Goal: Information Seeking & Learning: Understand process/instructions

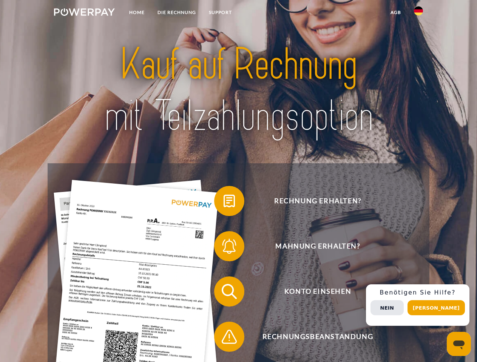
click at [84, 13] on img at bounding box center [84, 12] width 61 height 8
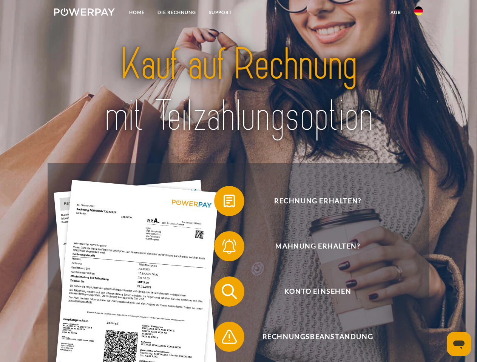
click at [418, 13] on img at bounding box center [418, 10] width 9 height 9
click at [395, 12] on link "agb" at bounding box center [395, 13] width 23 height 14
click at [223, 203] on span at bounding box center [218, 201] width 38 height 38
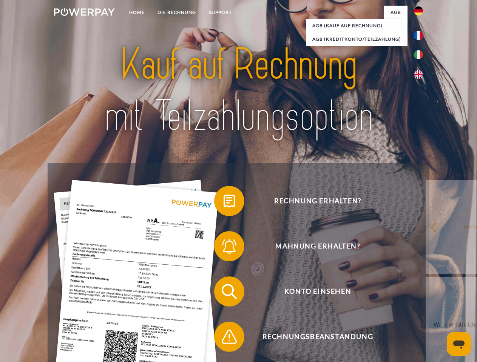
click at [223, 248] on span at bounding box center [218, 247] width 38 height 38
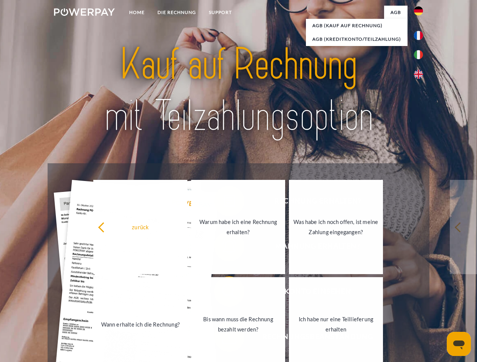
click at [223, 293] on link "Bis wann muss die Rechnung bezahlt werden?" at bounding box center [238, 324] width 94 height 94
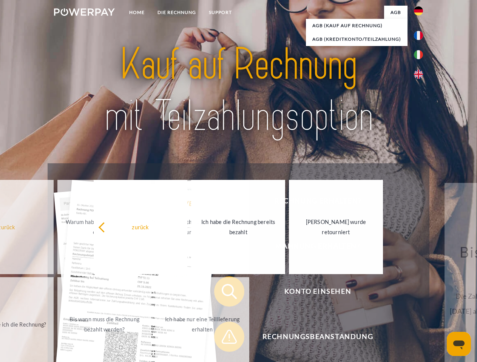
click at [223, 339] on span at bounding box center [218, 337] width 38 height 38
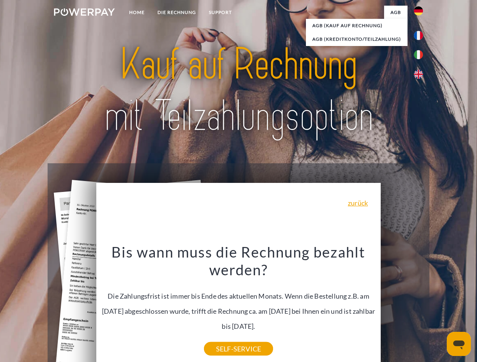
click at [420, 305] on div "Rechnung erhalten? Mahnung erhalten? Konto einsehen" at bounding box center [238, 314] width 381 height 302
click at [402, 307] on span "Konto einsehen" at bounding box center [317, 292] width 185 height 30
click at [439, 308] on header "Home DIE RECHNUNG SUPPORT" at bounding box center [238, 260] width 477 height 521
